Goal: Task Accomplishment & Management: Manage account settings

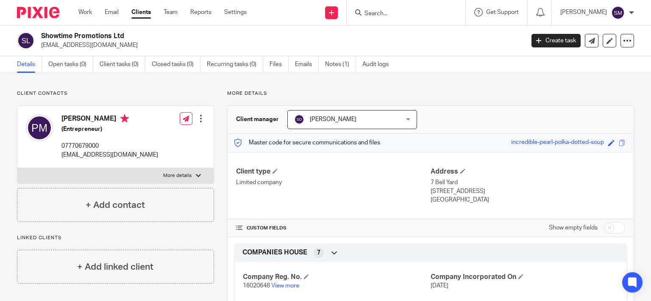
click at [379, 13] on input "Search" at bounding box center [402, 14] width 76 height 8
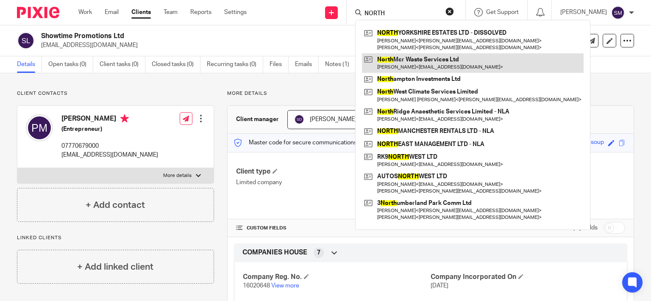
type input "NORTH"
click at [408, 60] on link at bounding box center [473, 62] width 222 height 19
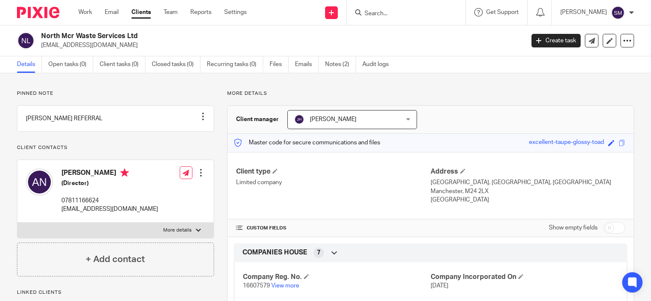
click at [378, 4] on div at bounding box center [406, 12] width 119 height 25
click at [375, 10] on input "Search" at bounding box center [402, 14] width 76 height 8
click at [341, 68] on link "Notes (2)" at bounding box center [340, 64] width 31 height 17
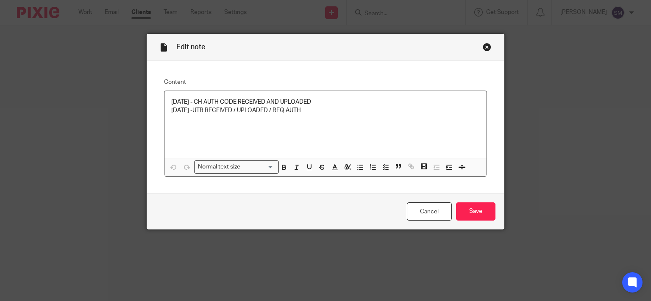
click at [366, 123] on div "[DATE] - CH AUTH CODE RECEIVED AND UPLOADED [DATE] -UTR RECEIVED / UPLOADED / R…" at bounding box center [325, 124] width 322 height 67
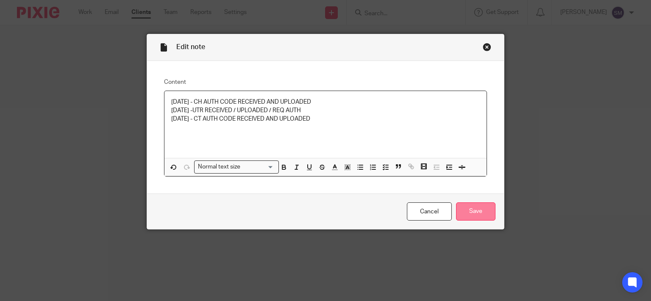
click at [476, 211] on input "Save" at bounding box center [475, 212] width 39 height 18
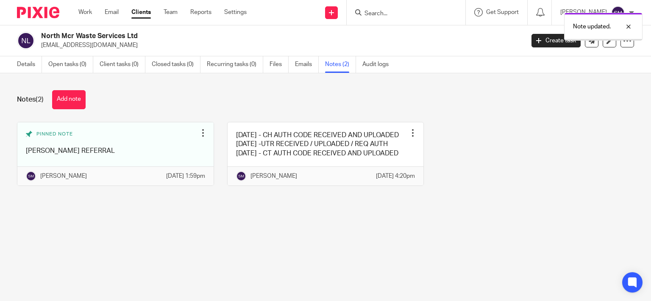
click at [400, 12] on div "Note updated." at bounding box center [483, 24] width 317 height 32
click at [388, 10] on div "Note updated." at bounding box center [483, 24] width 317 height 32
click at [359, 12] on div "Note updated." at bounding box center [483, 24] width 317 height 32
click at [364, 14] on input "Search" at bounding box center [402, 14] width 76 height 8
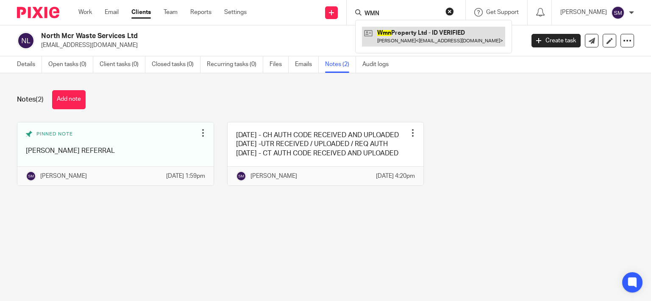
type input "WMN"
click at [405, 37] on link at bounding box center [433, 36] width 143 height 19
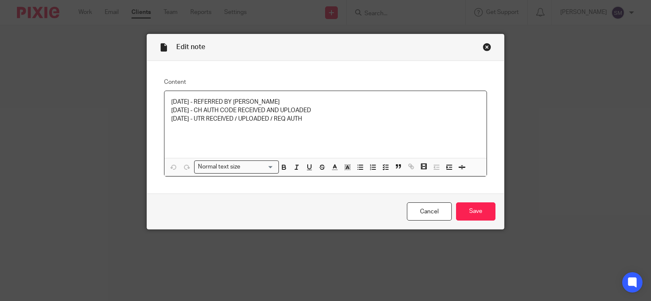
click at [339, 125] on div "25/07/25 - REFERRED BY STEVE DEMATTEO 05/08/25 - CH AUTH CODE RECEIVED AND UPLO…" at bounding box center [325, 124] width 322 height 67
click at [492, 211] on input "Save" at bounding box center [475, 212] width 39 height 18
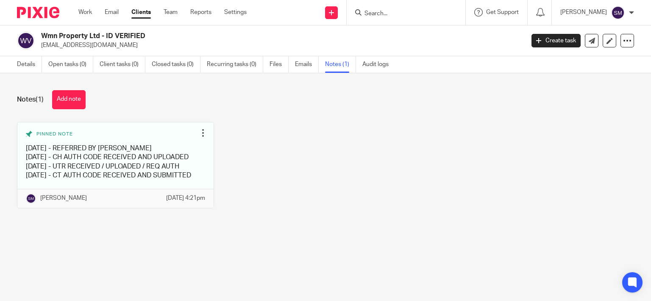
click at [364, 10] on input "Search" at bounding box center [402, 14] width 76 height 8
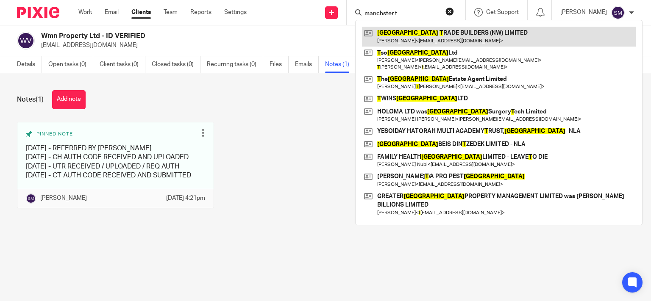
type input "manchster t"
click at [426, 36] on link at bounding box center [499, 36] width 274 height 19
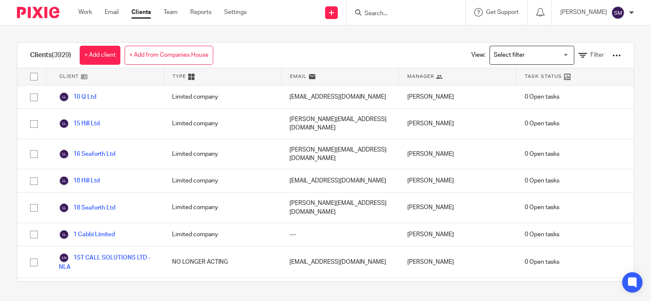
click at [364, 11] on input "Search" at bounding box center [402, 14] width 76 height 8
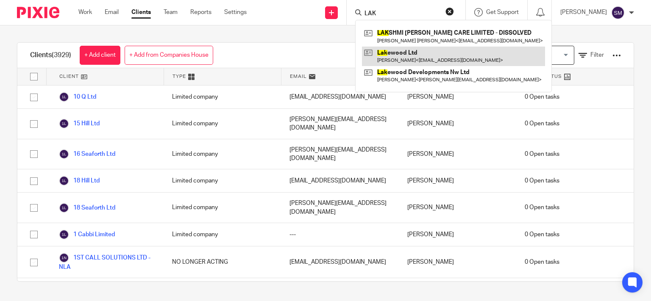
type input "LAK"
click at [389, 54] on link at bounding box center [453, 56] width 183 height 19
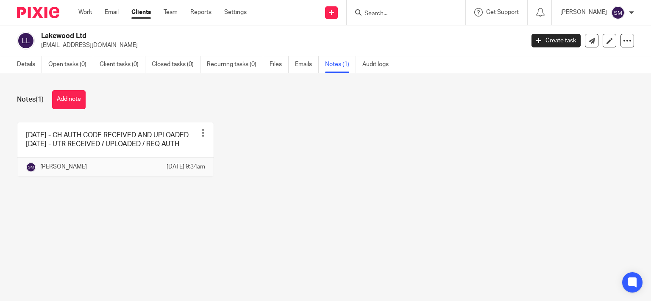
click at [170, 154] on link at bounding box center [115, 149] width 196 height 54
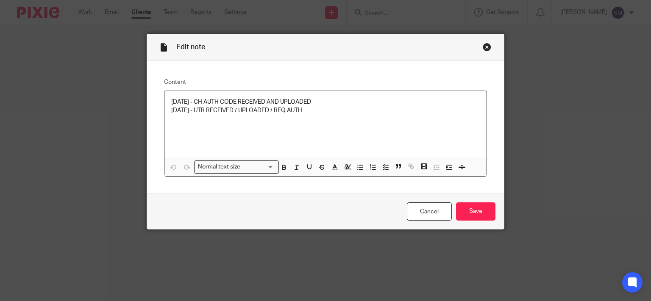
click at [358, 122] on div "29/07/25 - CH AUTH CODE RECEIVED AND UPLOADED 08/08/25 - UTR RECEIVED / UPLOADE…" at bounding box center [325, 124] width 322 height 67
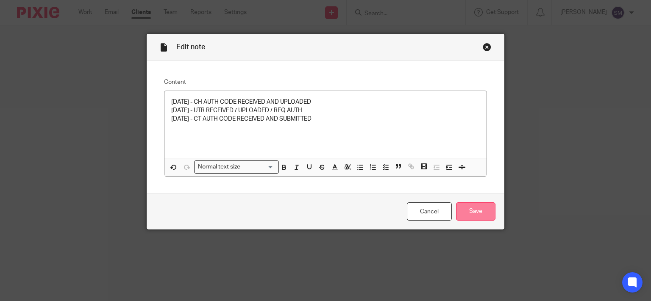
click at [487, 211] on input "Save" at bounding box center [475, 212] width 39 height 18
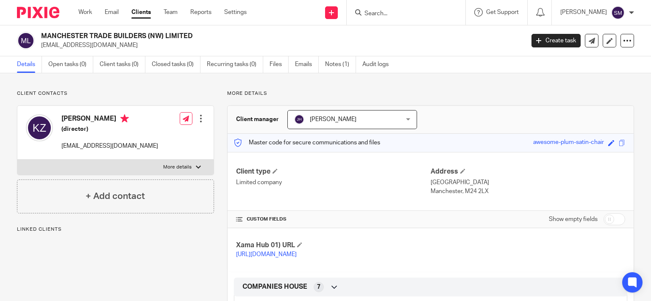
drag, startPoint x: 167, startPoint y: 33, endPoint x: 37, endPoint y: 38, distance: 129.4
click at [41, 38] on h2 "MANCHESTER TRADE BUILDERS (NW) LIMITED" at bounding box center [232, 36] width 382 height 9
copy div "MANCHESTER TRADE BUILDERS (NW)"
click at [391, 11] on input "Search" at bounding box center [402, 14] width 76 height 8
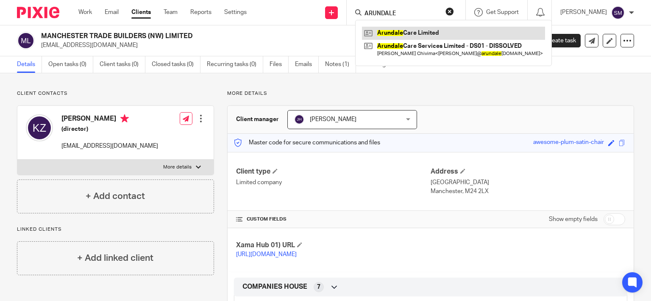
type input "ARUNDALE"
click at [419, 39] on link at bounding box center [453, 33] width 183 height 13
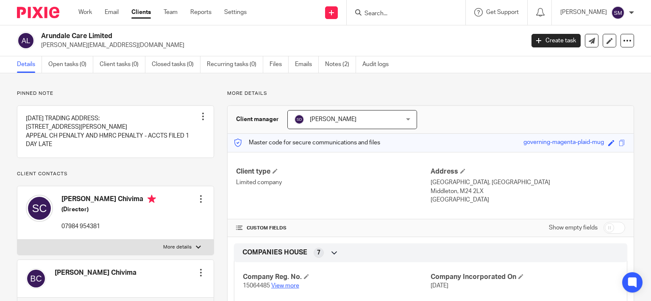
click at [290, 288] on link "View more" at bounding box center [285, 286] width 28 height 6
click at [390, 15] on input "Search" at bounding box center [402, 14] width 76 height 8
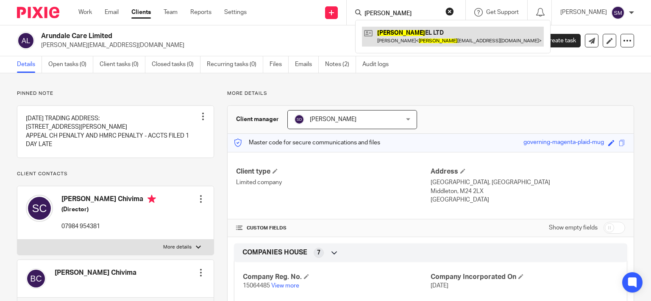
type input "GETZ"
click at [405, 34] on link at bounding box center [453, 36] width 182 height 19
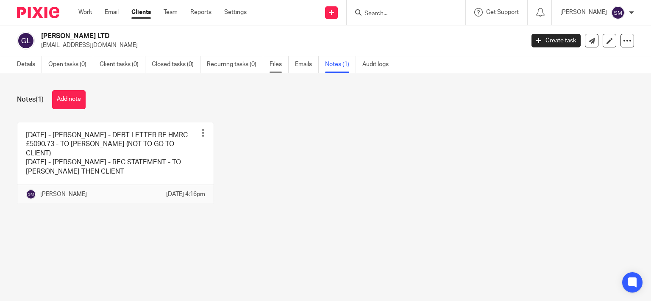
click at [275, 62] on link "Files" at bounding box center [279, 64] width 19 height 17
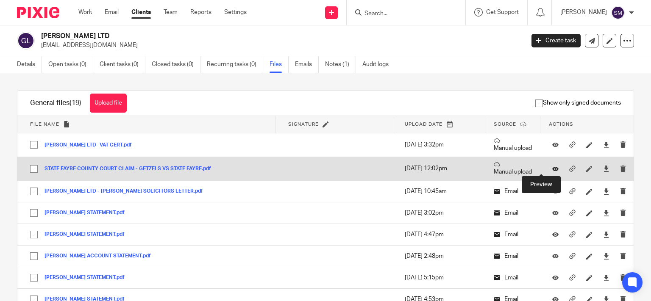
click at [552, 169] on icon at bounding box center [555, 169] width 6 height 6
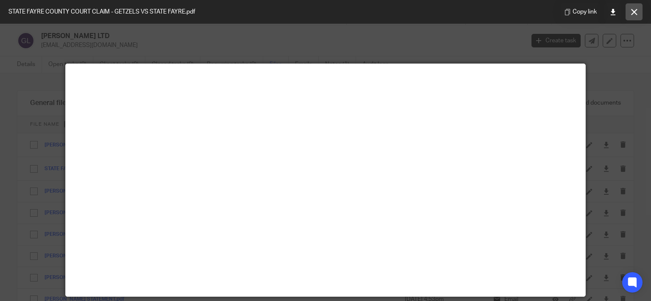
click at [631, 13] on icon at bounding box center [634, 12] width 6 height 6
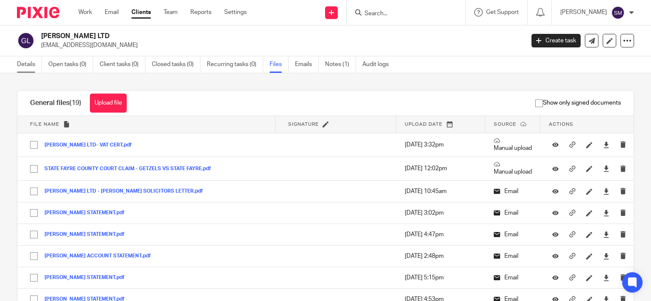
click at [33, 61] on link "Details" at bounding box center [29, 64] width 25 height 17
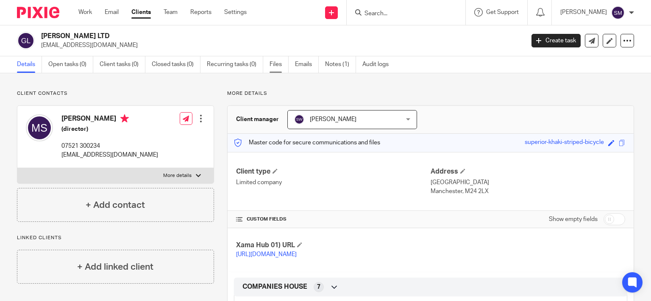
click at [271, 63] on link "Files" at bounding box center [279, 64] width 19 height 17
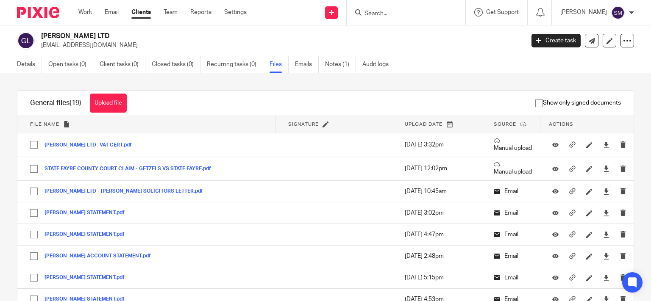
click at [378, 16] on form at bounding box center [409, 12] width 90 height 11
click at [378, 11] on input "Search" at bounding box center [402, 14] width 76 height 8
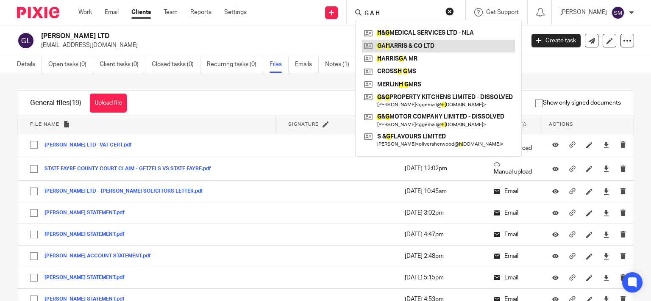
type input "G A H"
click at [389, 43] on link at bounding box center [438, 46] width 153 height 13
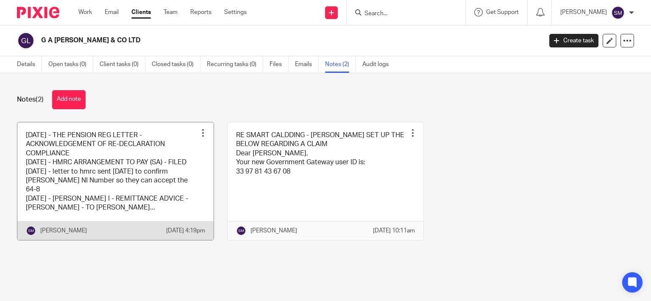
click at [123, 197] on link at bounding box center [115, 181] width 196 height 118
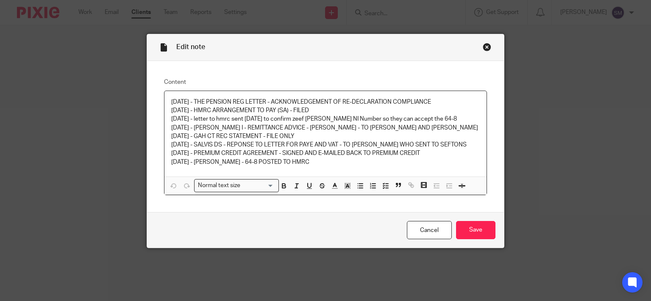
click at [487, 50] on div "Close this dialog window" at bounding box center [487, 47] width 8 height 8
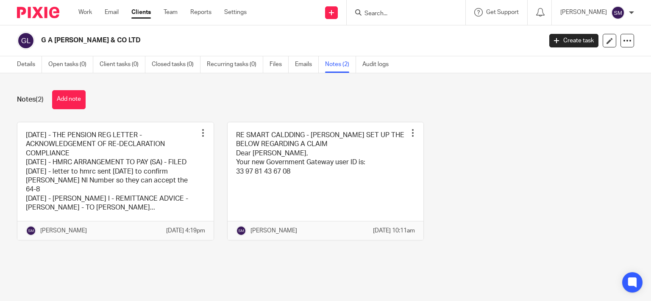
drag, startPoint x: 279, startPoint y: 67, endPoint x: 291, endPoint y: 67, distance: 11.4
click at [279, 67] on link "Files" at bounding box center [279, 64] width 19 height 17
click at [278, 64] on link "Files" at bounding box center [279, 64] width 19 height 17
